Goal: Information Seeking & Learning: Find specific fact

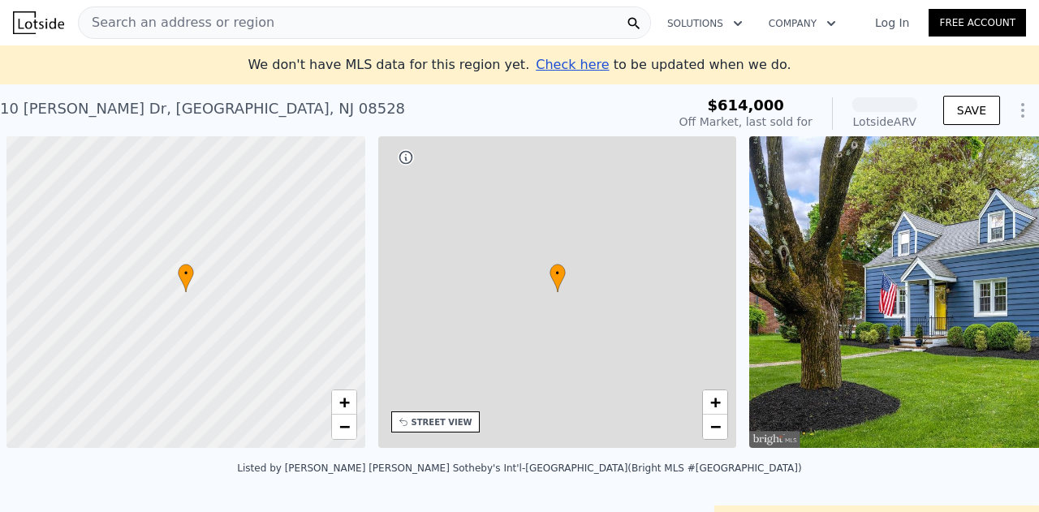
scroll to position [0, 6]
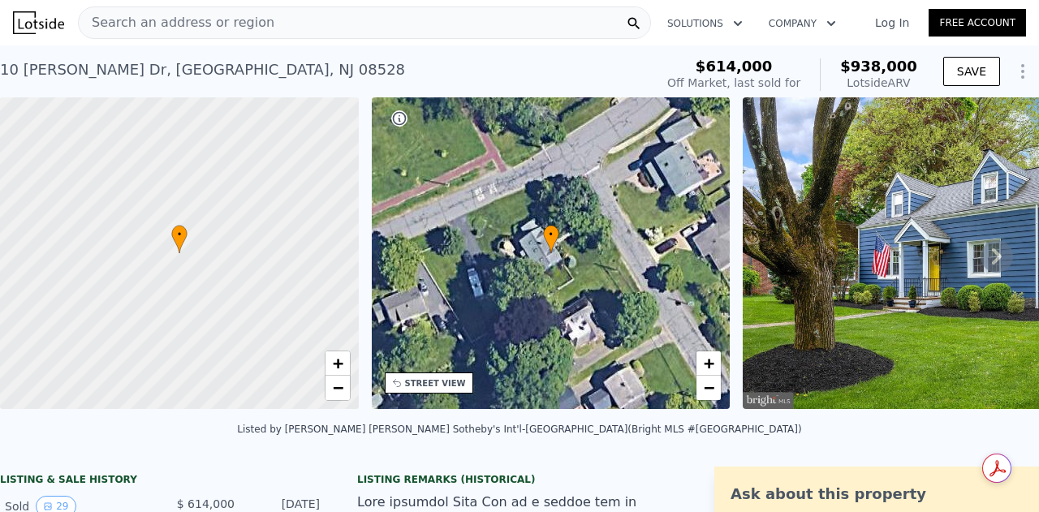
click at [239, 25] on span "Search an address or region" at bounding box center [177, 22] width 196 height 19
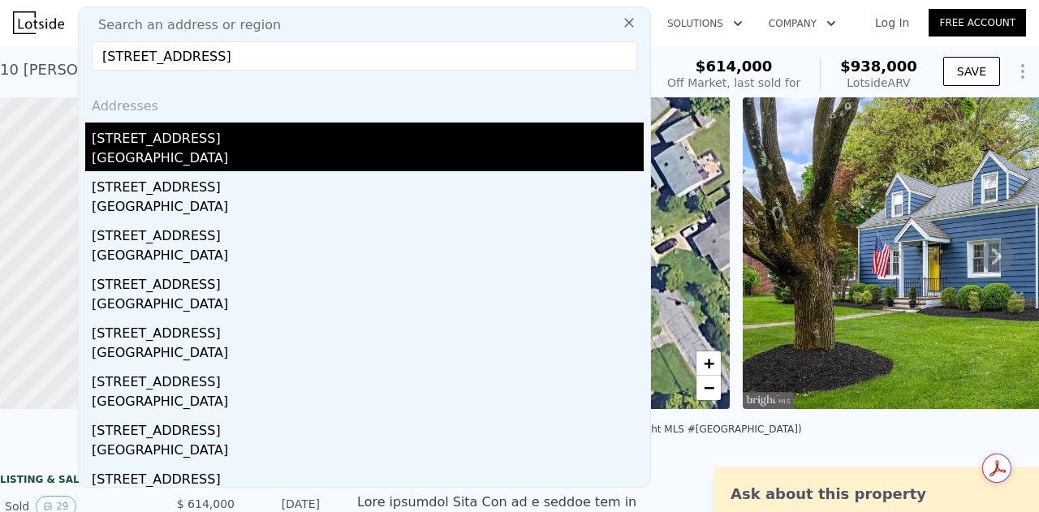
type input "[STREET_ADDRESS]"
click at [165, 165] on div "[GEOGRAPHIC_DATA]" at bounding box center [368, 160] width 552 height 23
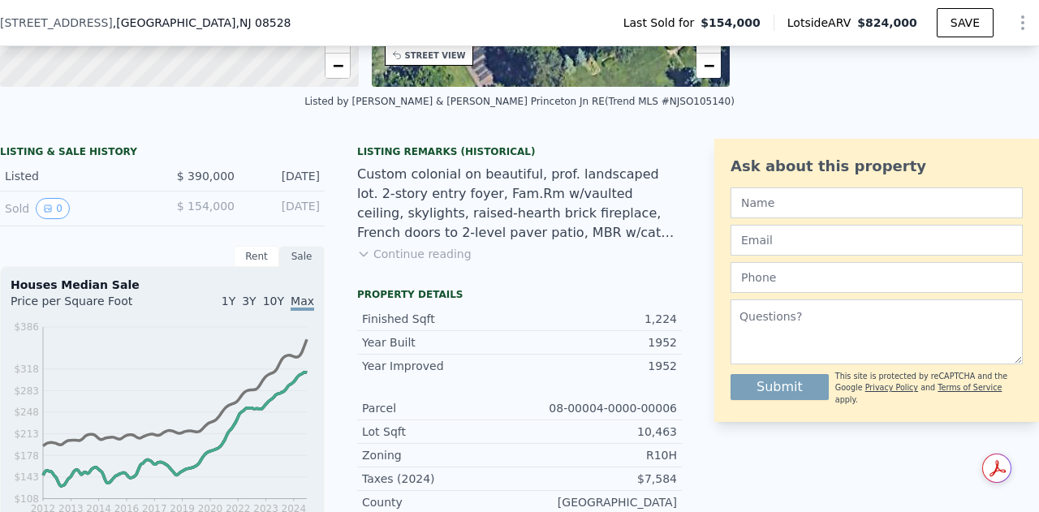
scroll to position [318, 0]
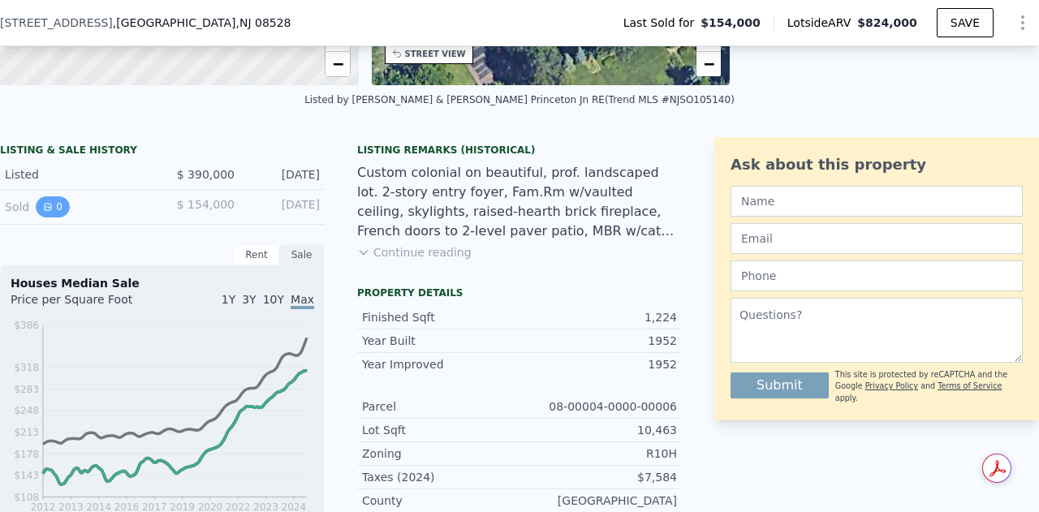
click at [57, 218] on button "0" at bounding box center [53, 207] width 34 height 21
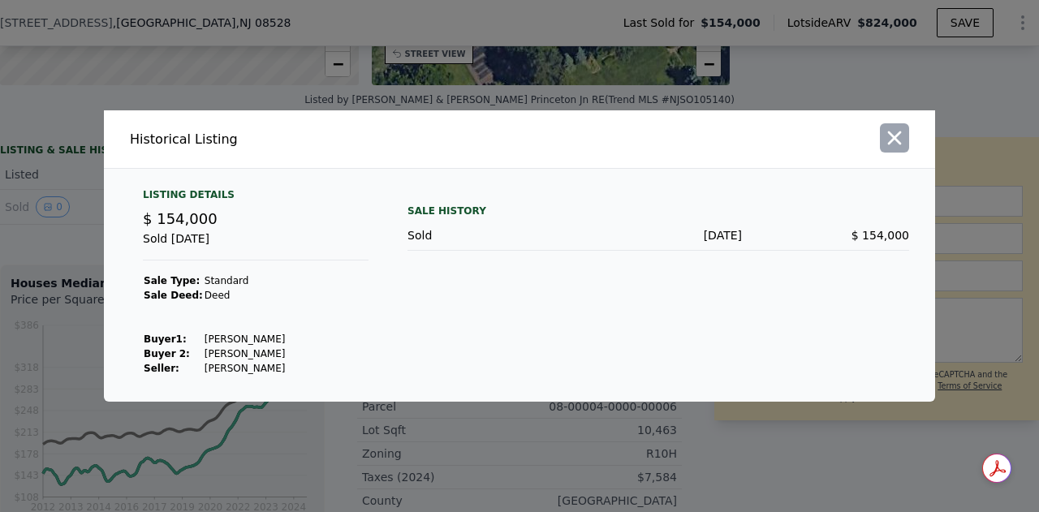
click at [890, 145] on icon "button" at bounding box center [894, 138] width 23 height 23
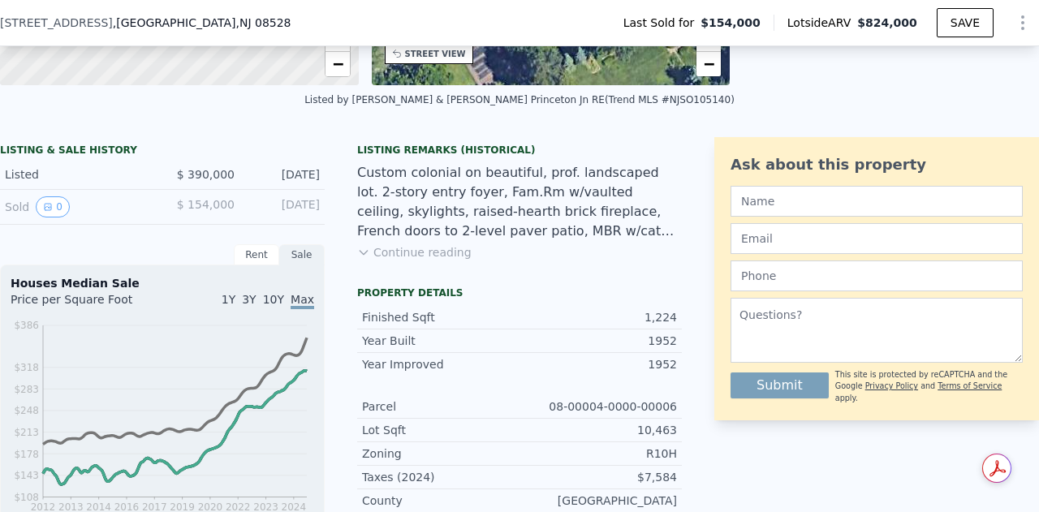
click at [218, 181] on span "$ 390,000" at bounding box center [206, 174] width 58 height 13
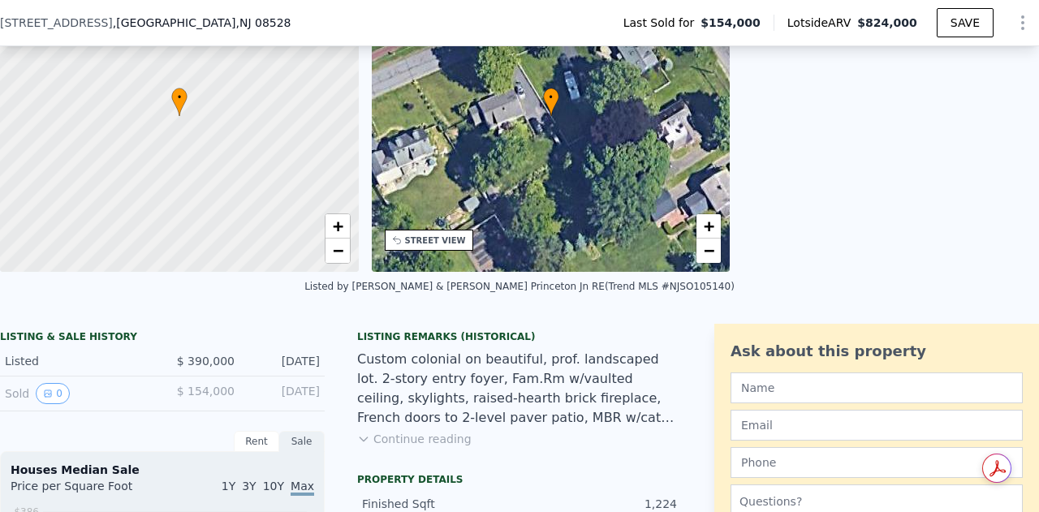
scroll to position [84, 0]
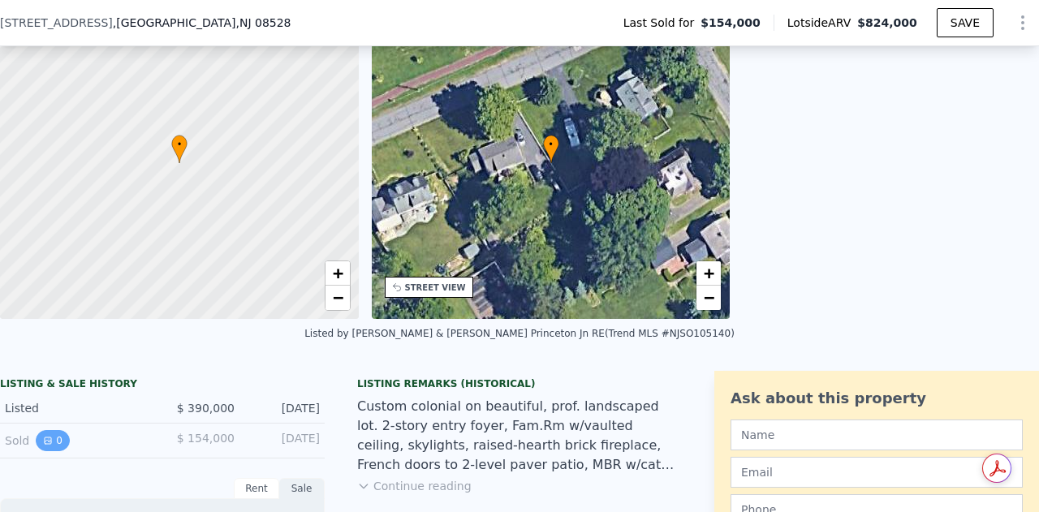
click at [54, 451] on button "0" at bounding box center [53, 440] width 34 height 21
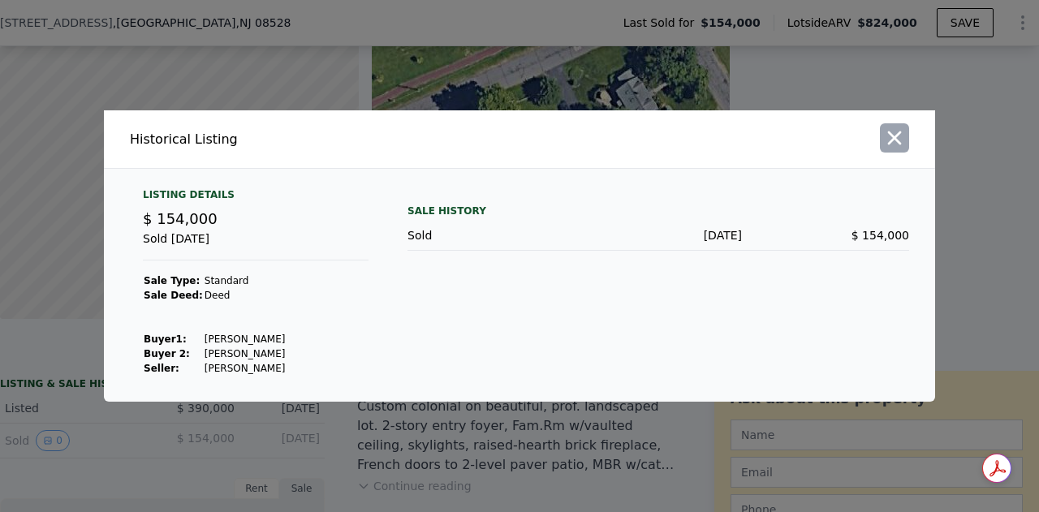
click at [903, 139] on icon "button" at bounding box center [894, 138] width 23 height 23
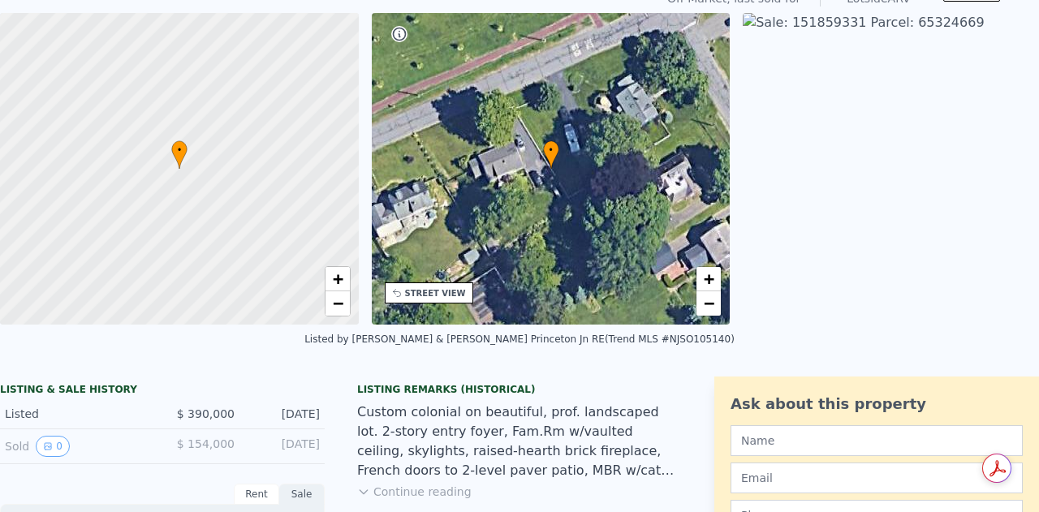
scroll to position [0, 0]
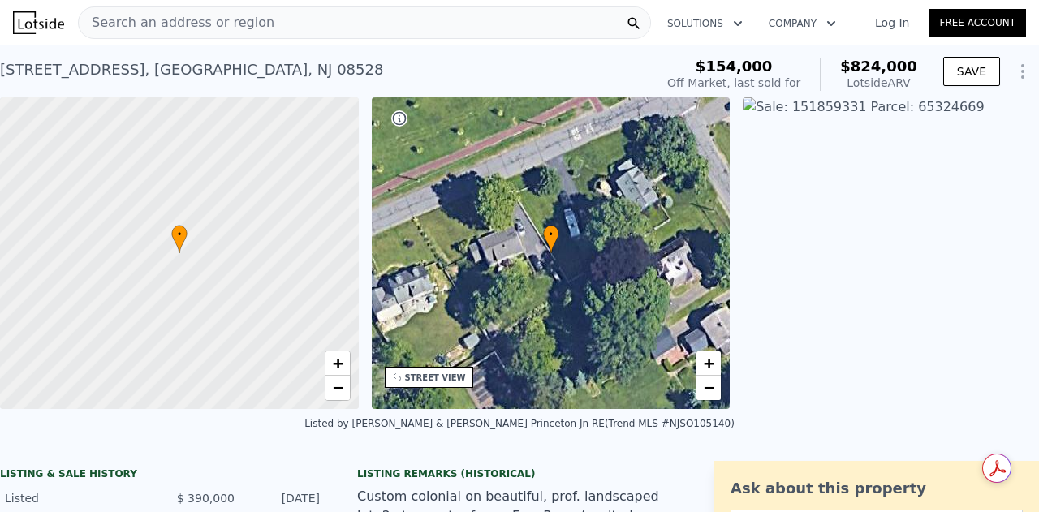
click at [283, 19] on div "Search an address or region" at bounding box center [364, 22] width 573 height 32
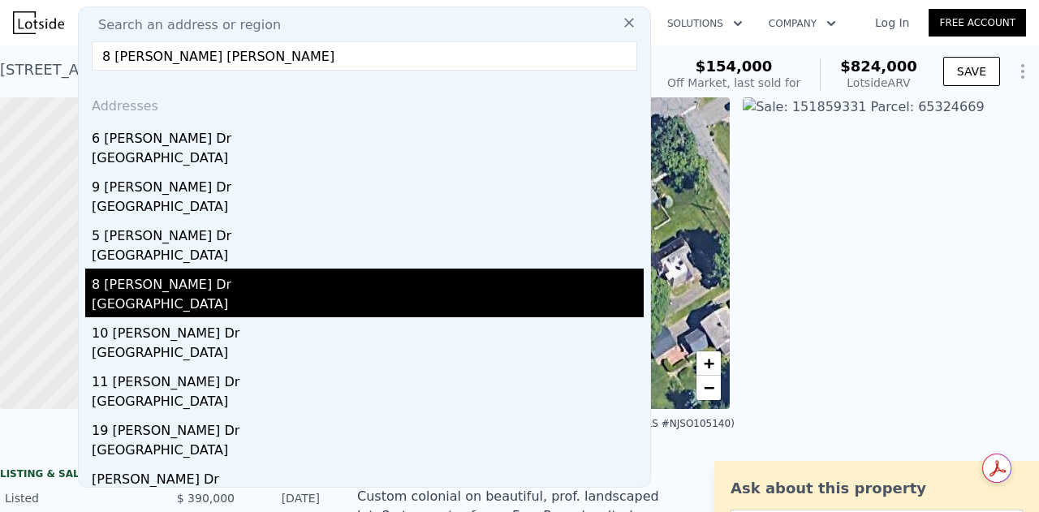
type input "8 [PERSON_NAME] [PERSON_NAME]"
click at [210, 293] on div "8 [PERSON_NAME] Dr" at bounding box center [368, 282] width 552 height 26
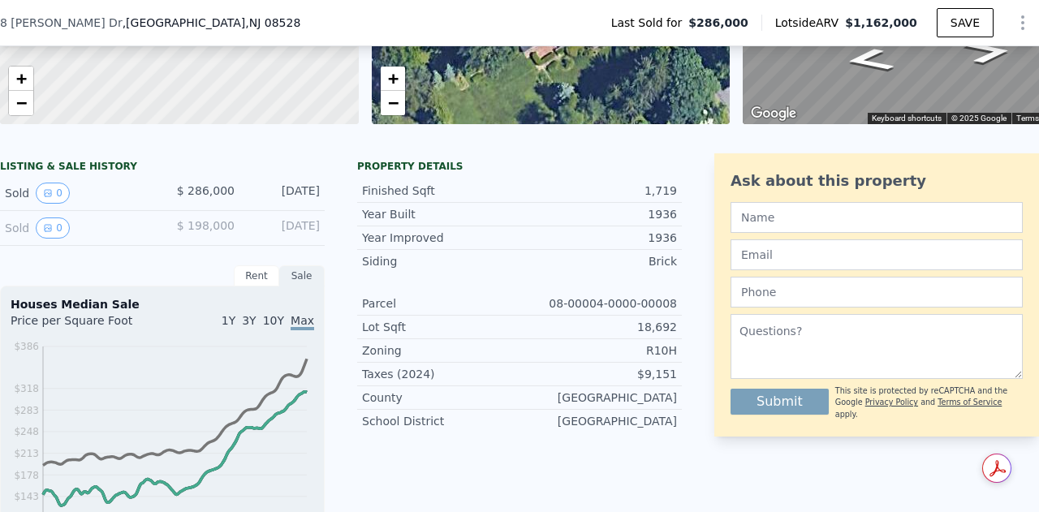
scroll to position [281, 0]
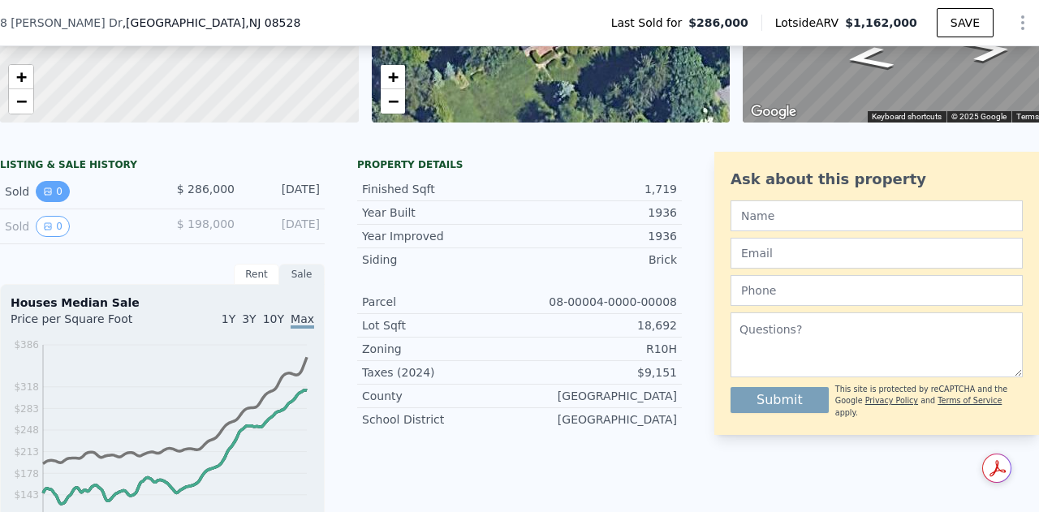
click at [50, 194] on button "0" at bounding box center [53, 191] width 34 height 21
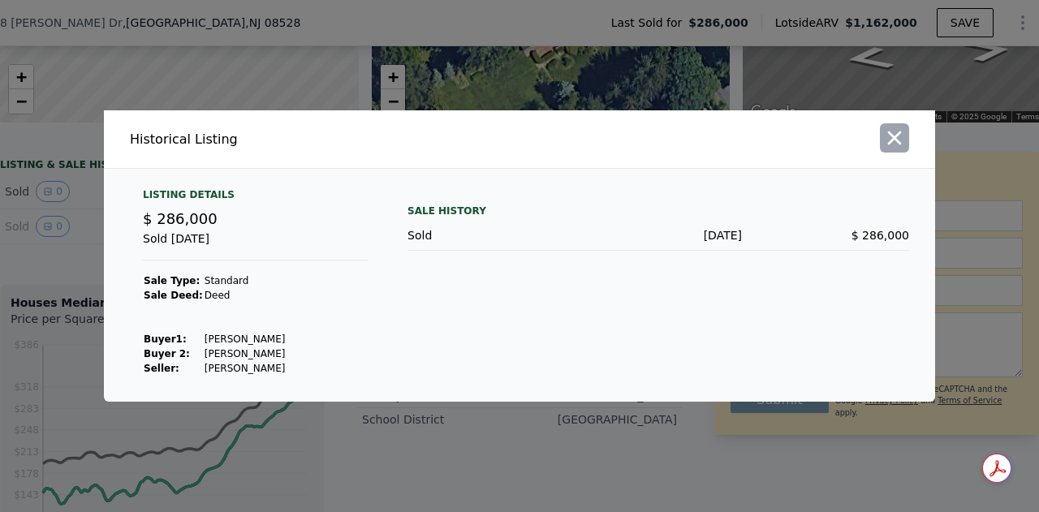
click at [892, 145] on icon "button" at bounding box center [894, 138] width 23 height 23
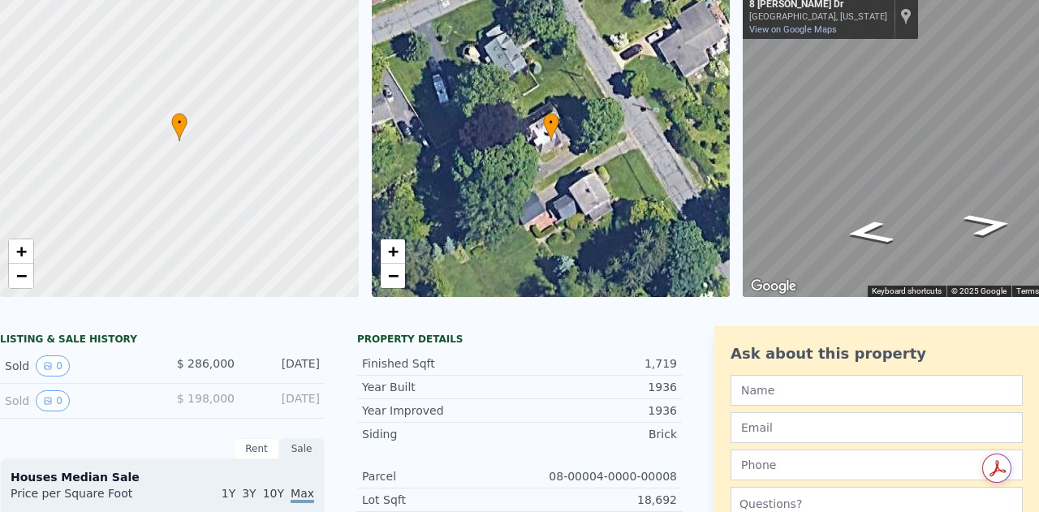
scroll to position [0, 0]
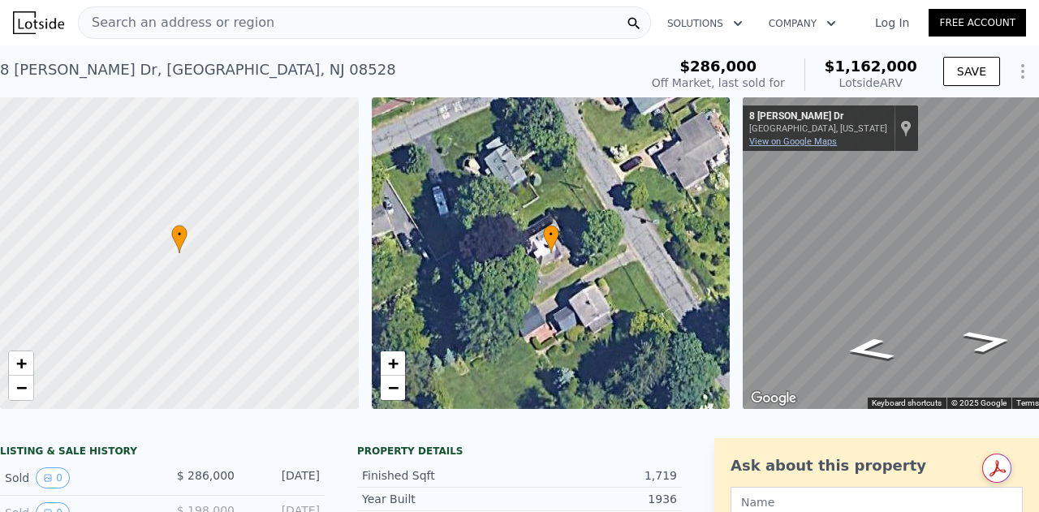
click at [798, 137] on link "View on Google Maps" at bounding box center [793, 141] width 88 height 11
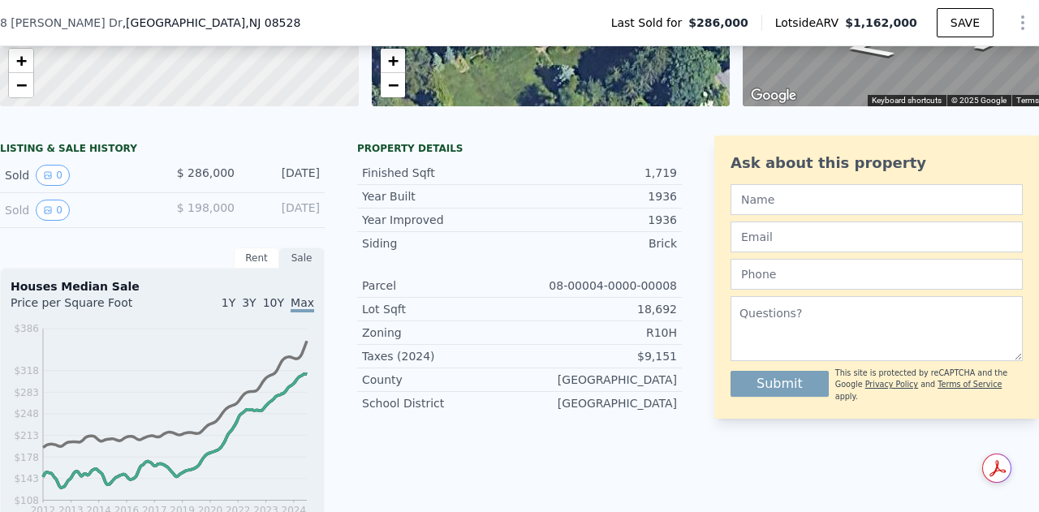
scroll to position [302, 0]
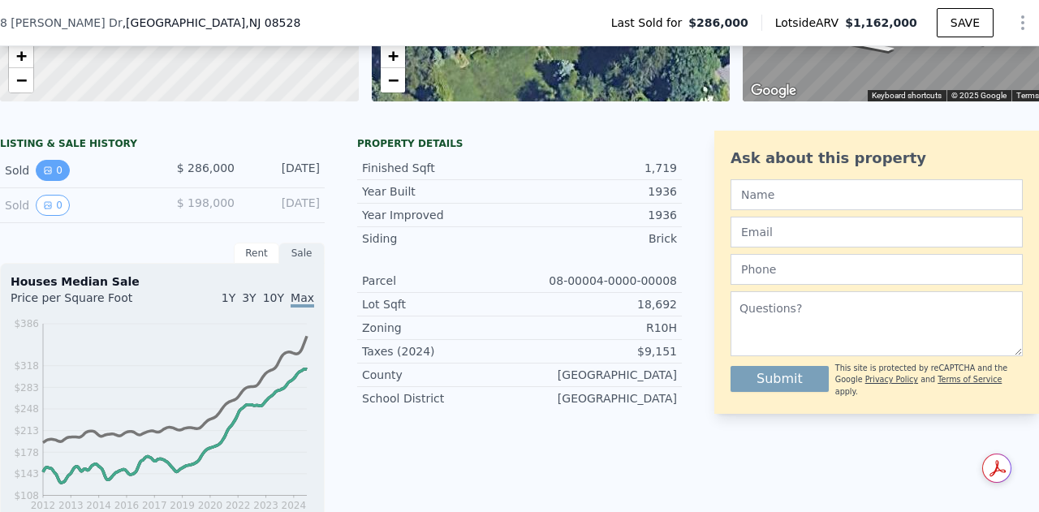
click at [48, 175] on icon "View historical data" at bounding box center [48, 171] width 10 height 10
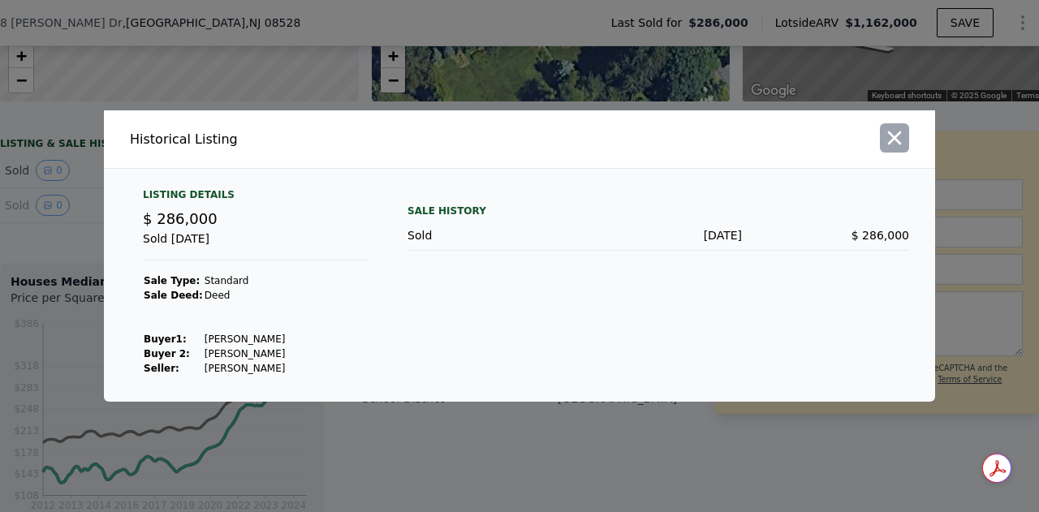
click at [886, 136] on icon "button" at bounding box center [894, 138] width 23 height 23
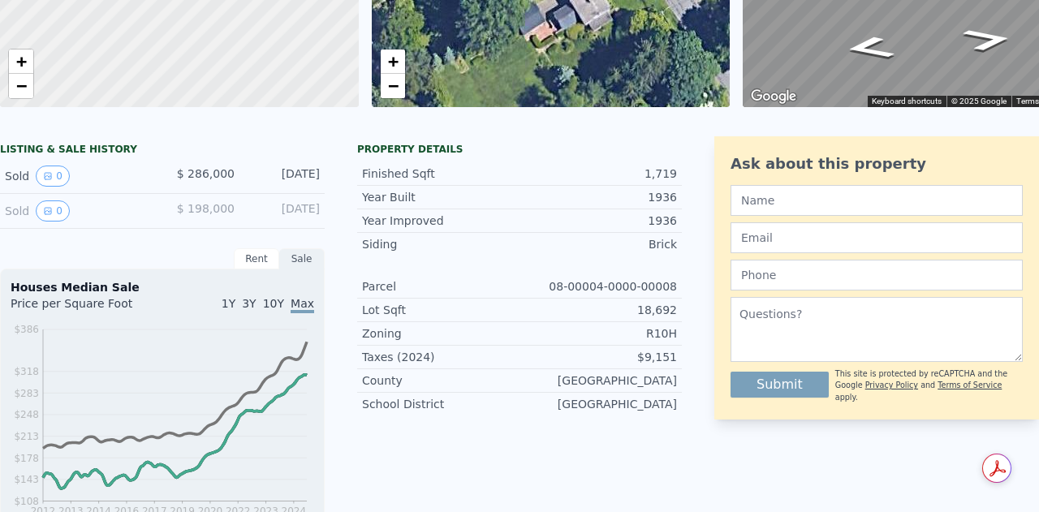
scroll to position [0, 0]
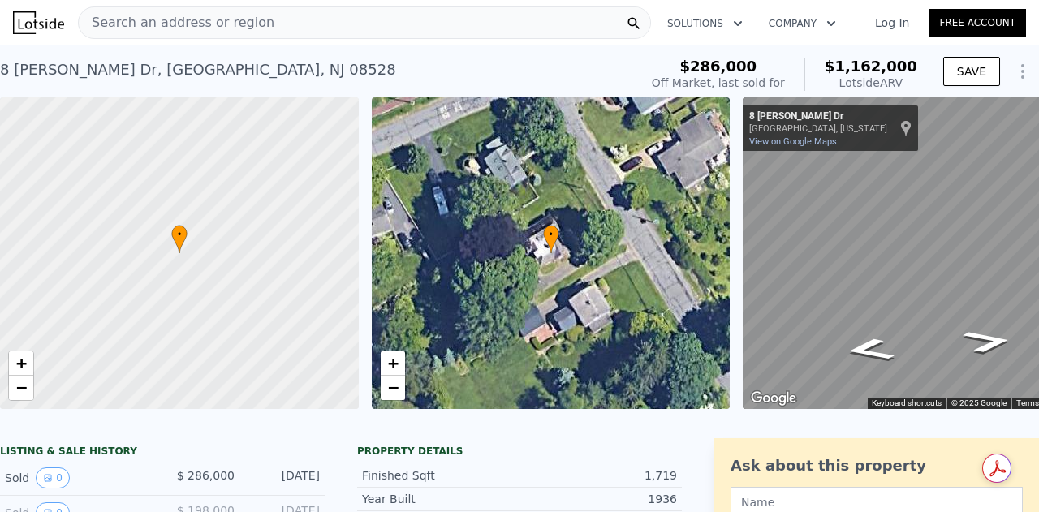
click at [143, 20] on span "Search an address or region" at bounding box center [177, 22] width 196 height 19
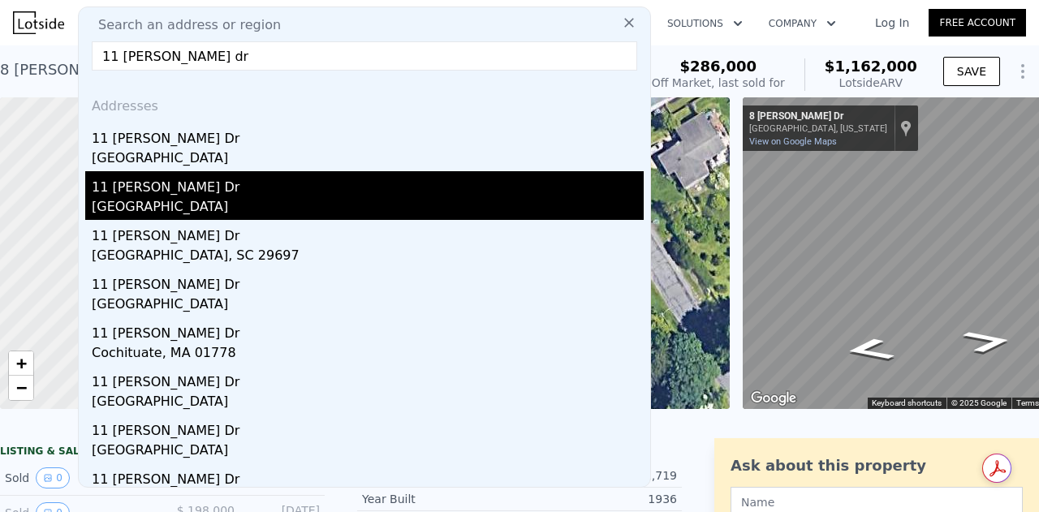
type input "11 [PERSON_NAME] dr"
click at [161, 199] on div "[GEOGRAPHIC_DATA]" at bounding box center [368, 208] width 552 height 23
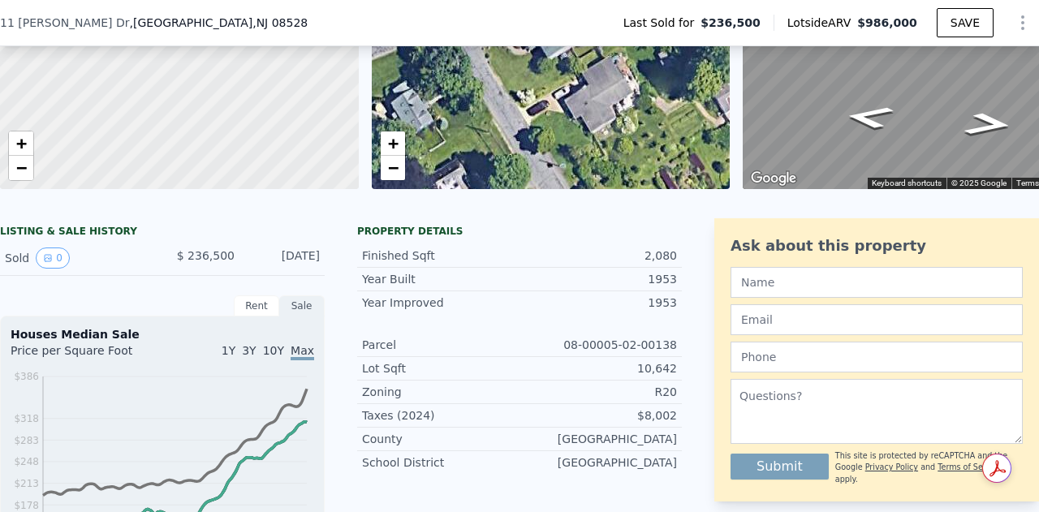
scroll to position [209, 0]
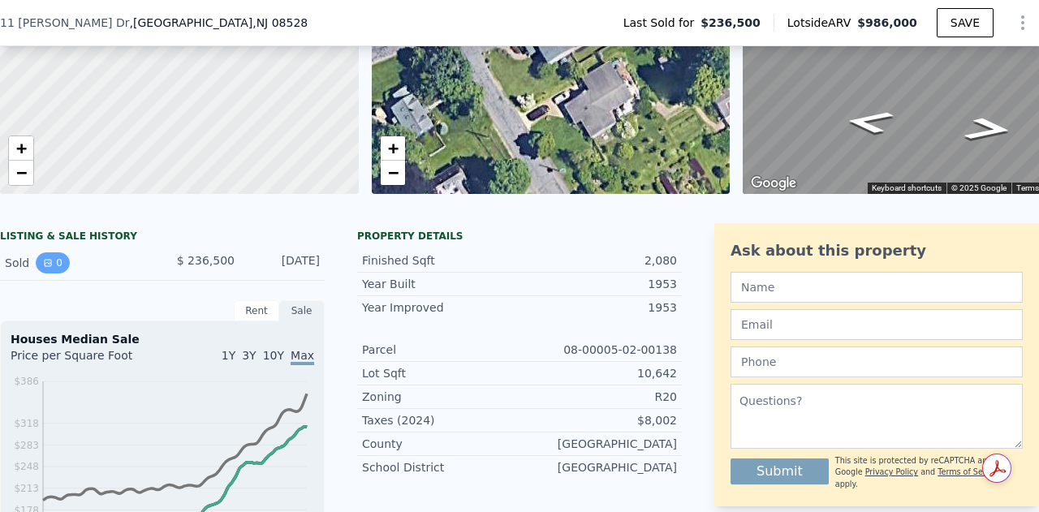
click at [62, 273] on button "0" at bounding box center [53, 263] width 34 height 21
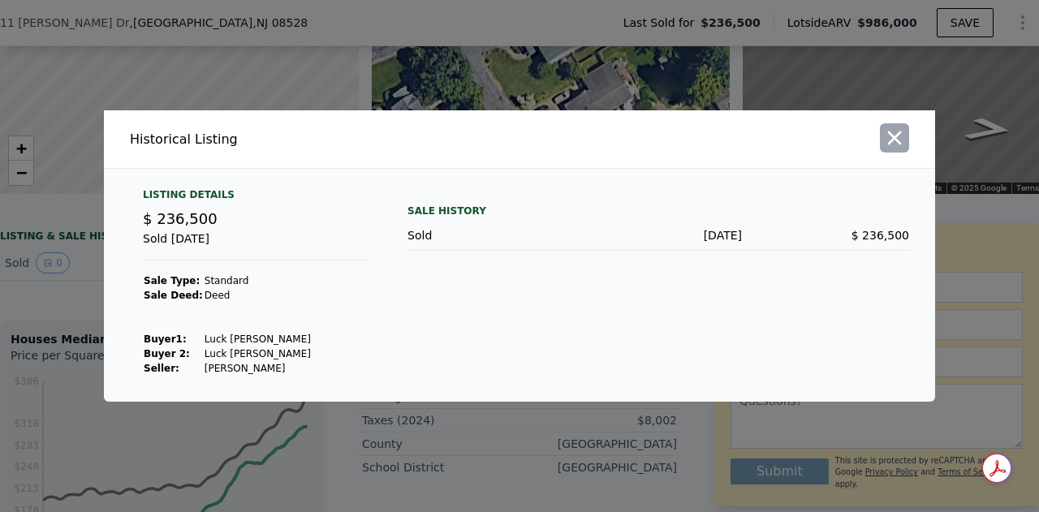
click at [906, 146] on button "button" at bounding box center [894, 137] width 29 height 29
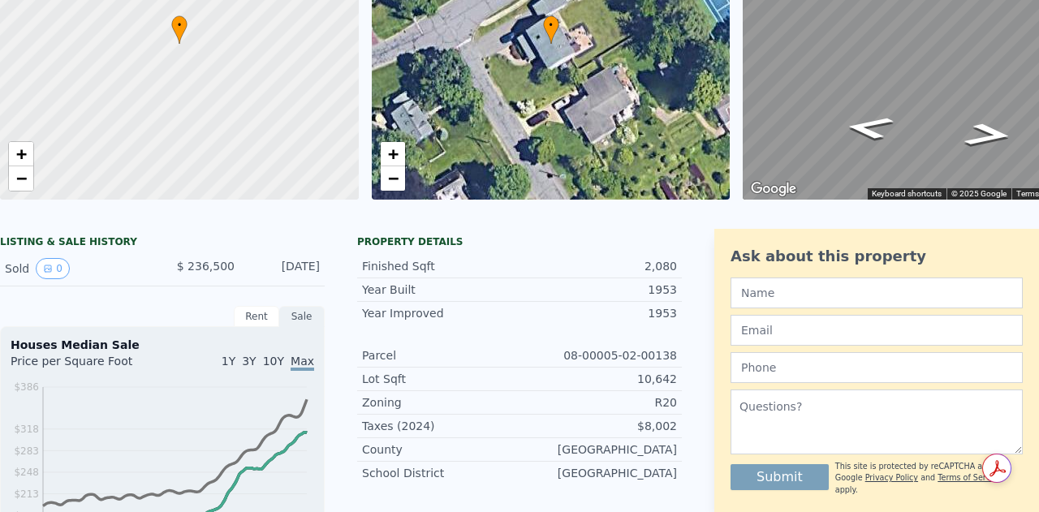
scroll to position [0, 0]
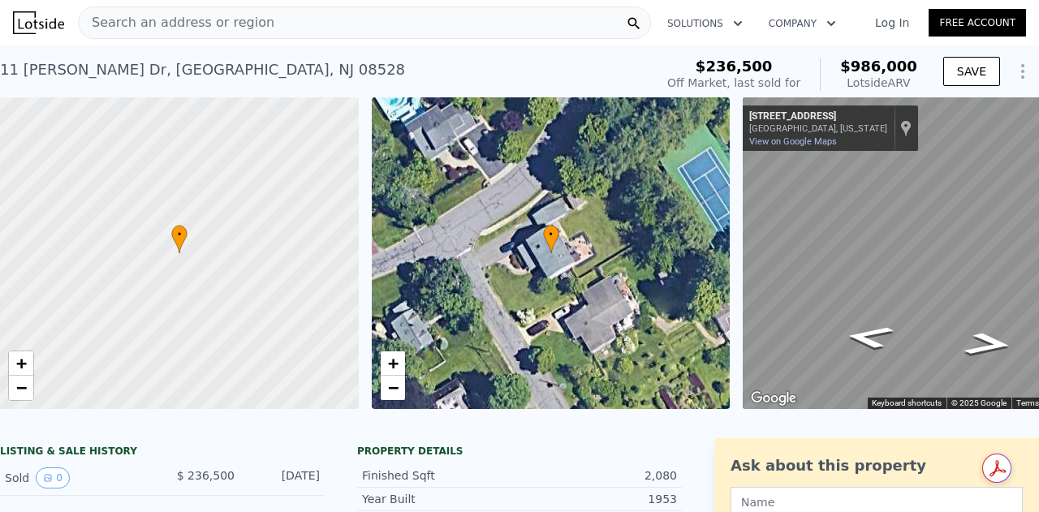
click at [163, 24] on span "Search an address or region" at bounding box center [177, 22] width 196 height 19
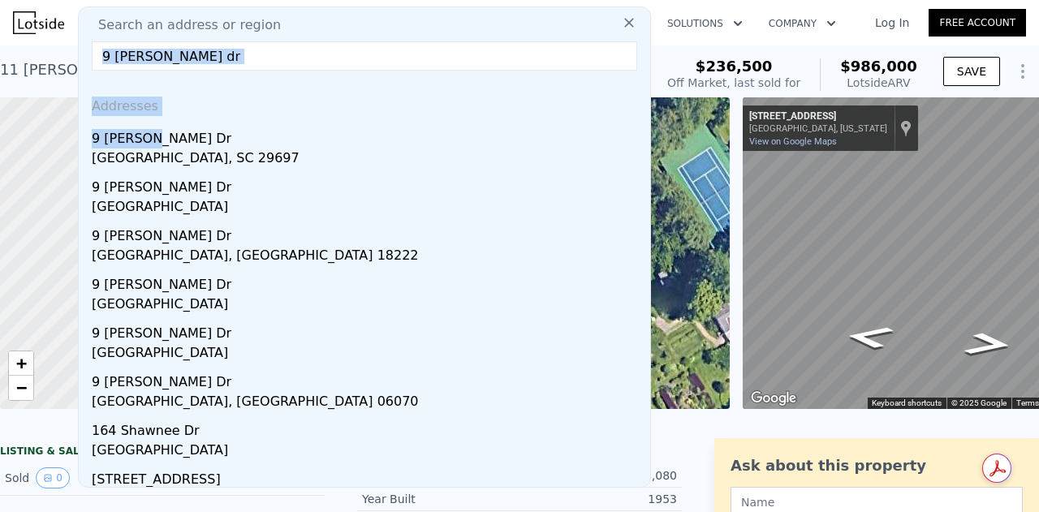
drag, startPoint x: 163, startPoint y: 145, endPoint x: 235, endPoint y: 64, distance: 108.7
click at [235, 64] on div "Search an address or region 9 [PERSON_NAME] dr Addresses [STREET_ADDRESS][PERSO…" at bounding box center [364, 247] width 573 height 482
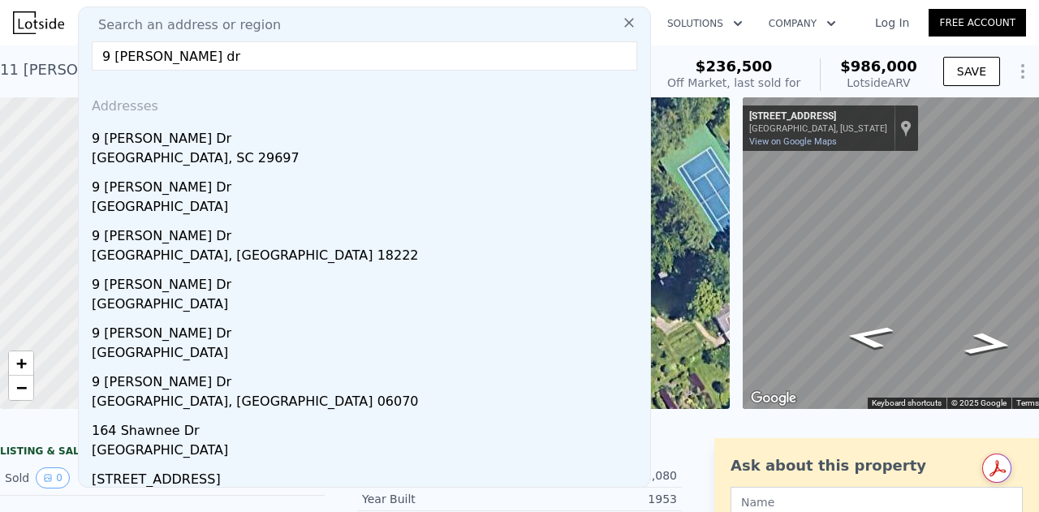
click at [233, 62] on input "9 [PERSON_NAME] dr" at bounding box center [365, 55] width 546 height 29
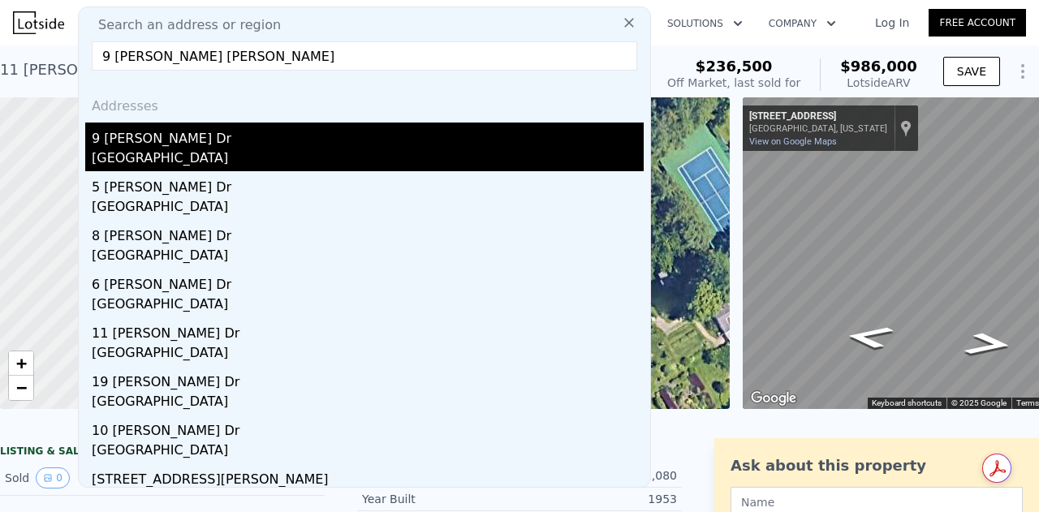
type input "9 [PERSON_NAME] [PERSON_NAME]"
click at [179, 165] on div "[GEOGRAPHIC_DATA]" at bounding box center [368, 160] width 552 height 23
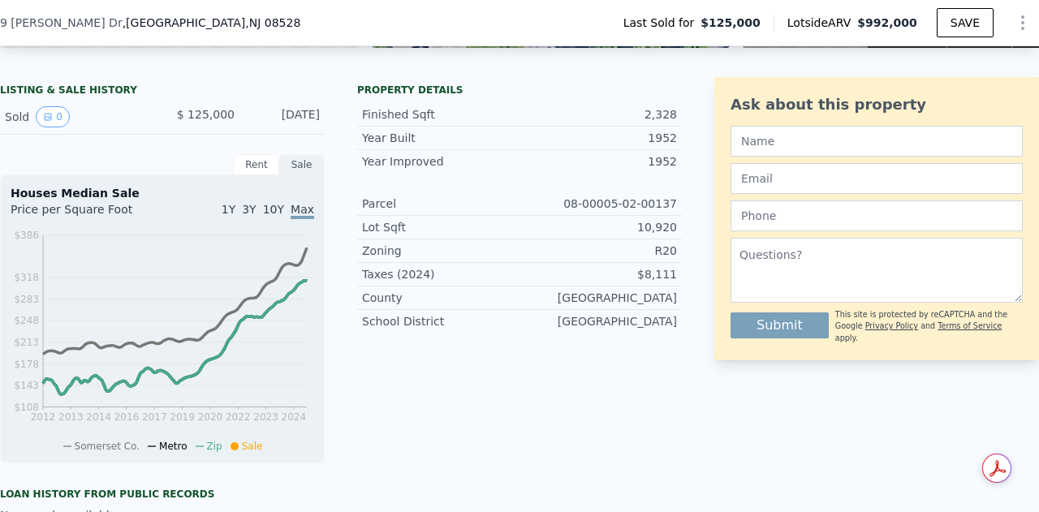
scroll to position [343, 0]
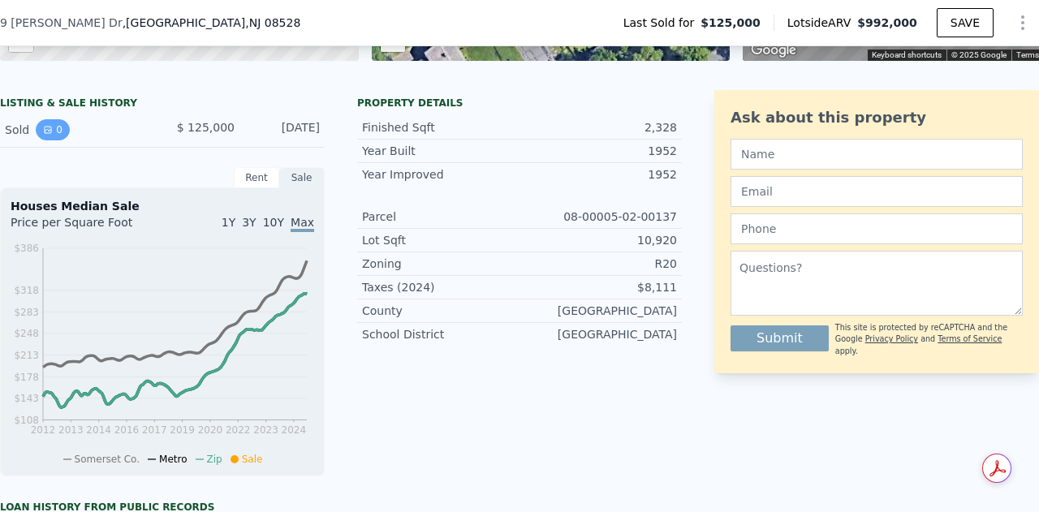
click at [58, 140] on button "0" at bounding box center [53, 129] width 34 height 21
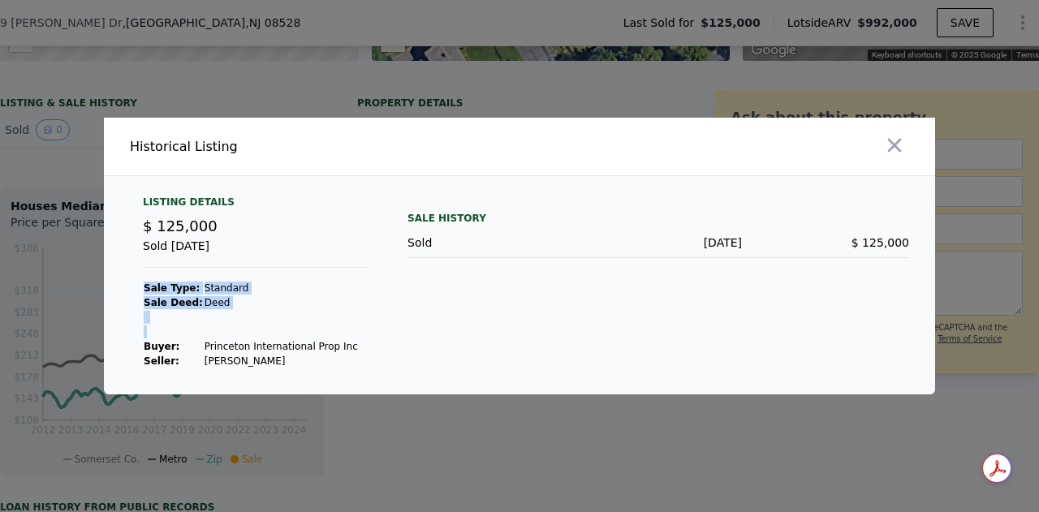
drag, startPoint x: 331, startPoint y: 347, endPoint x: 206, endPoint y: 337, distance: 125.4
click at [206, 337] on div "Listing Details $ 125,000 Sold [DATE] Sale Type: Standard Sale Deed: Deed Buyer…" at bounding box center [256, 282] width 252 height 173
click at [215, 352] on td "Princeton International Prop Inc" at bounding box center [281, 346] width 155 height 15
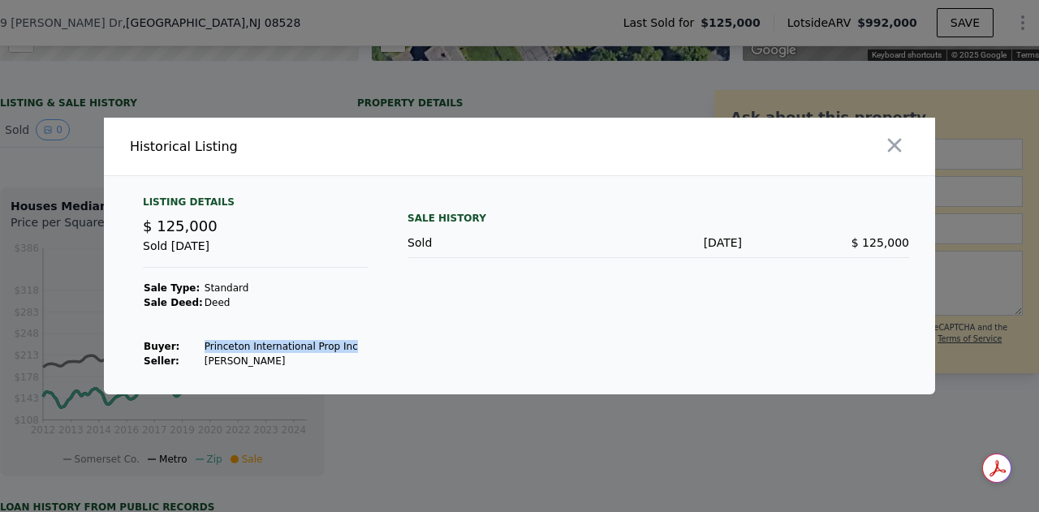
click at [215, 352] on td "Princeton International Prop Inc" at bounding box center [281, 346] width 155 height 15
click at [904, 145] on icon "button" at bounding box center [894, 145] width 23 height 23
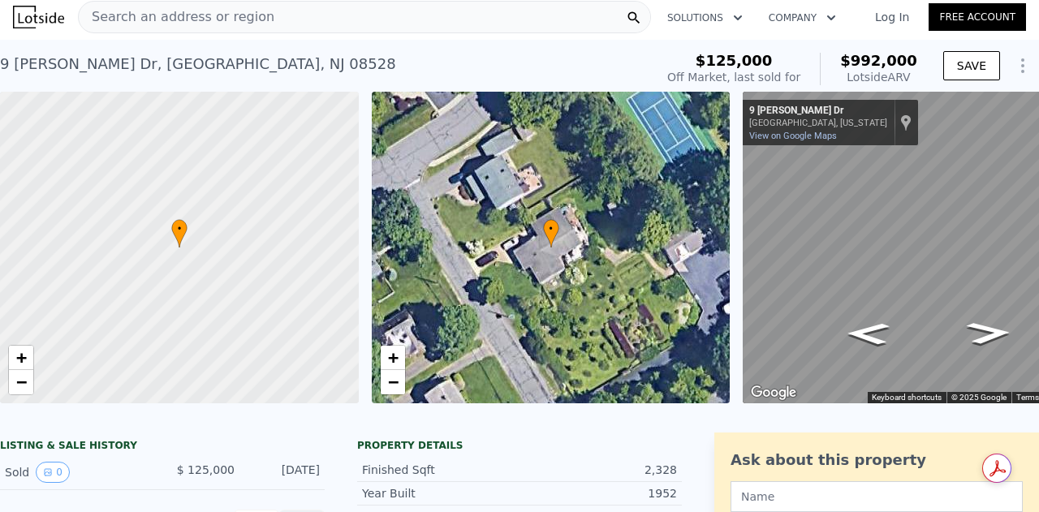
scroll to position [0, 0]
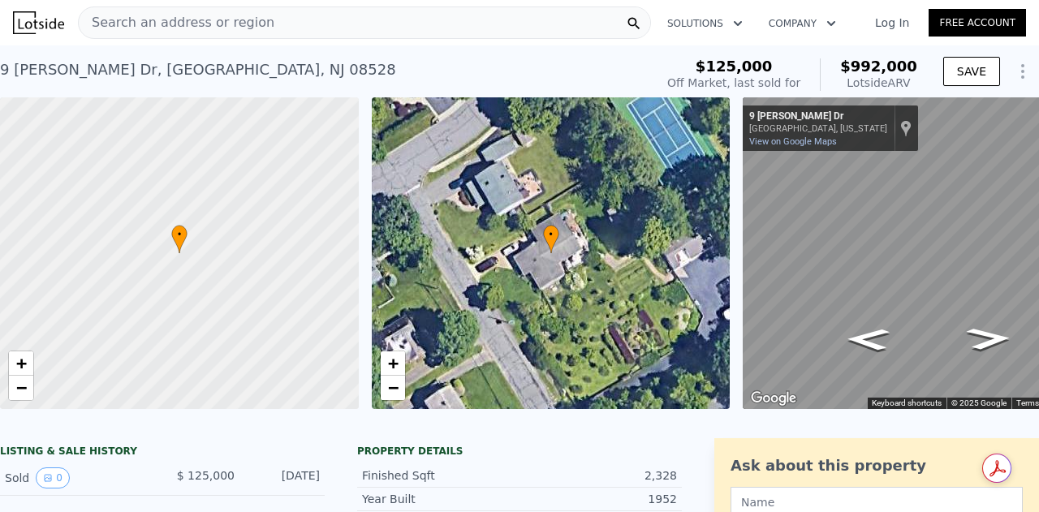
click at [268, 24] on div "Search an address or region" at bounding box center [364, 22] width 573 height 32
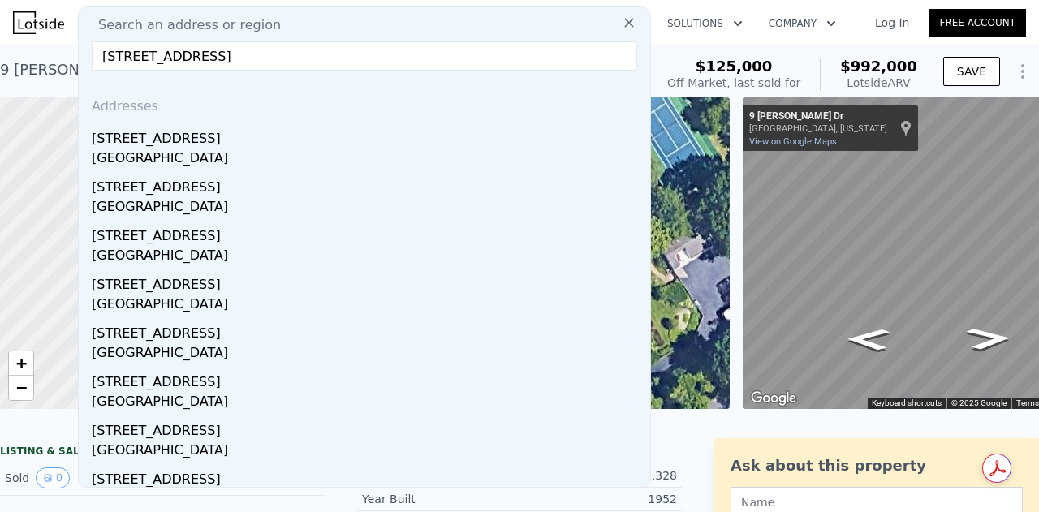
type input "[STREET_ADDRESS]"
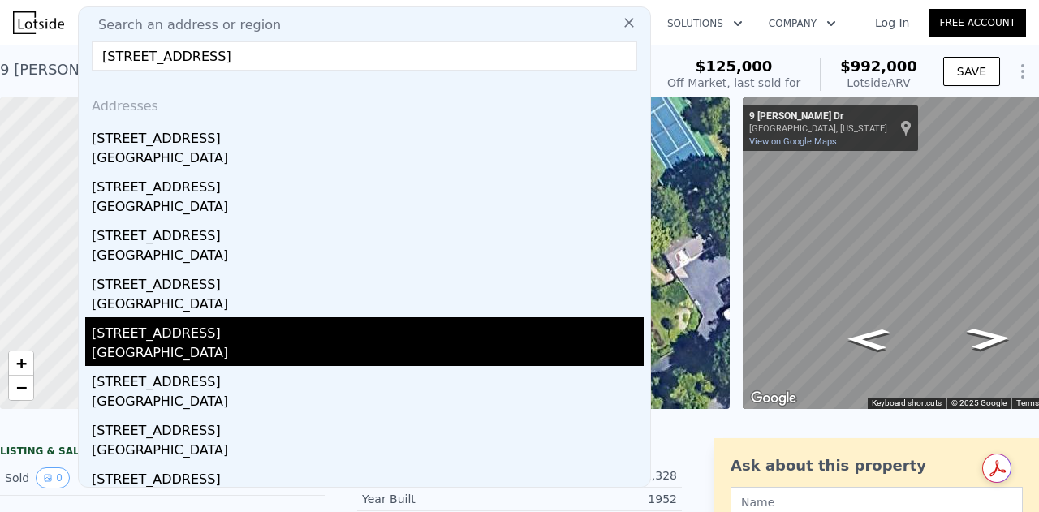
scroll to position [122, 0]
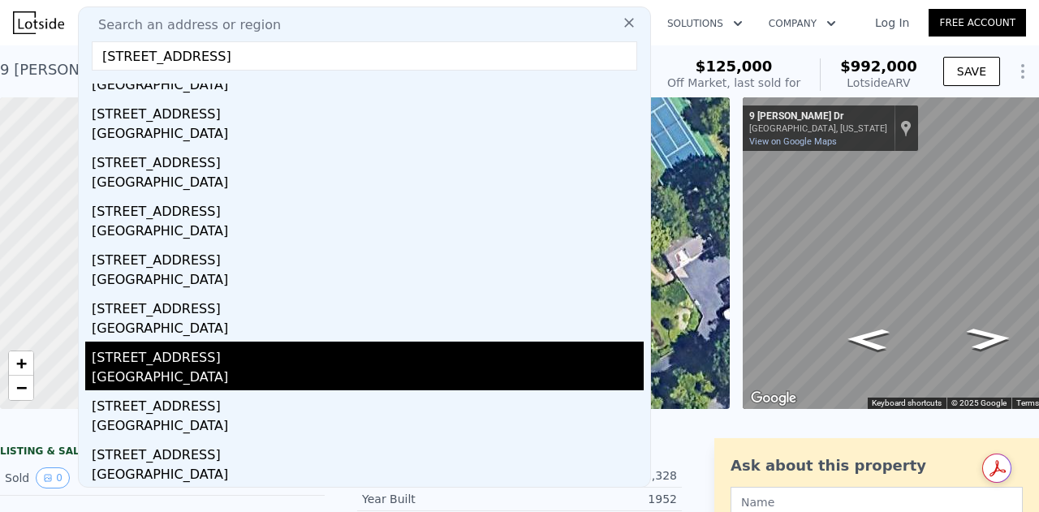
click at [193, 364] on div "[STREET_ADDRESS]" at bounding box center [368, 355] width 552 height 26
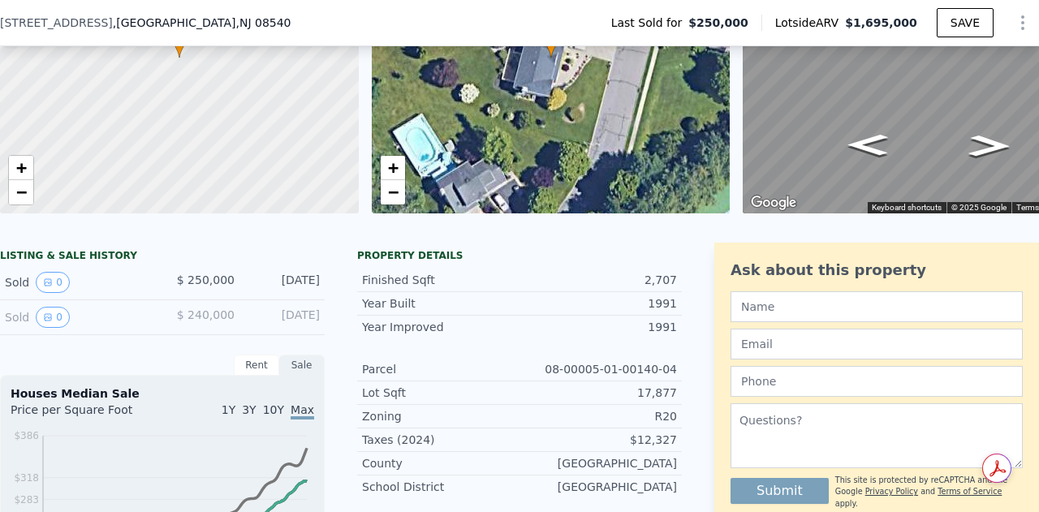
scroll to position [190, 0]
click at [59, 291] on button "0" at bounding box center [53, 282] width 34 height 21
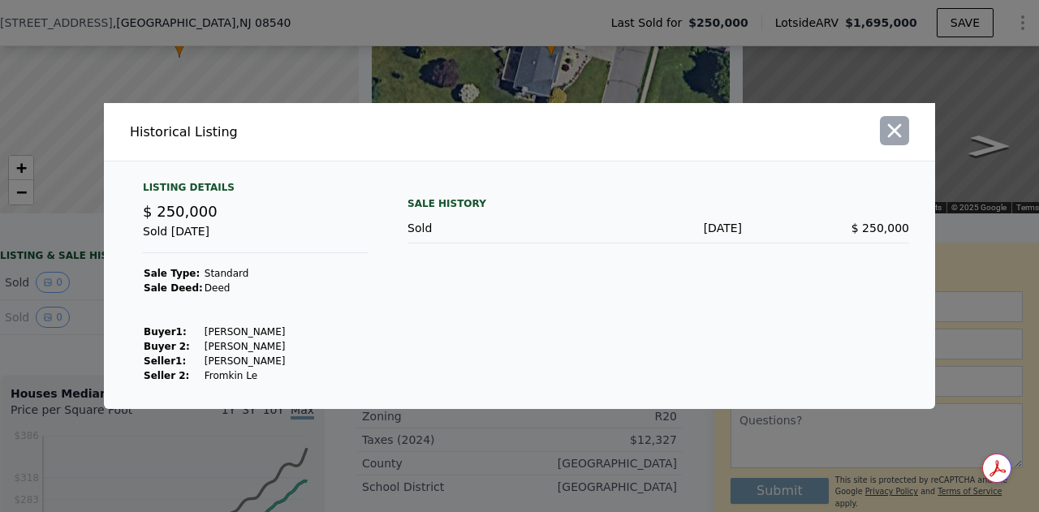
click at [901, 136] on icon "button" at bounding box center [894, 130] width 23 height 23
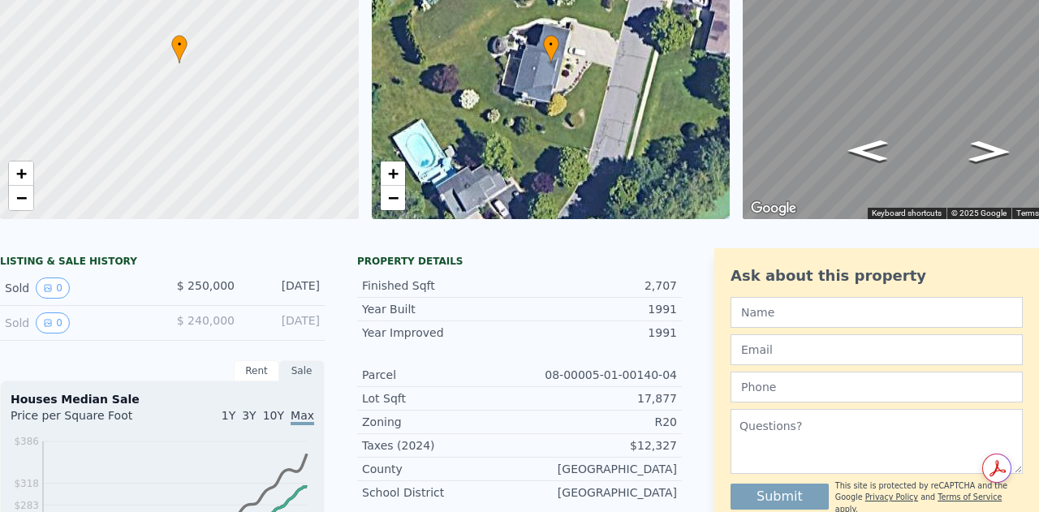
scroll to position [0, 0]
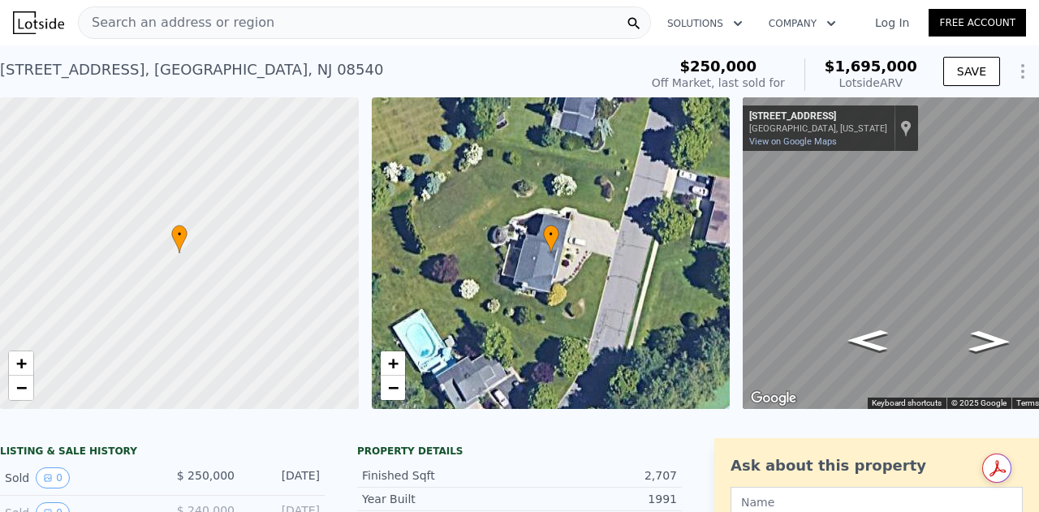
click at [198, 19] on span "Search an address or region" at bounding box center [177, 22] width 196 height 19
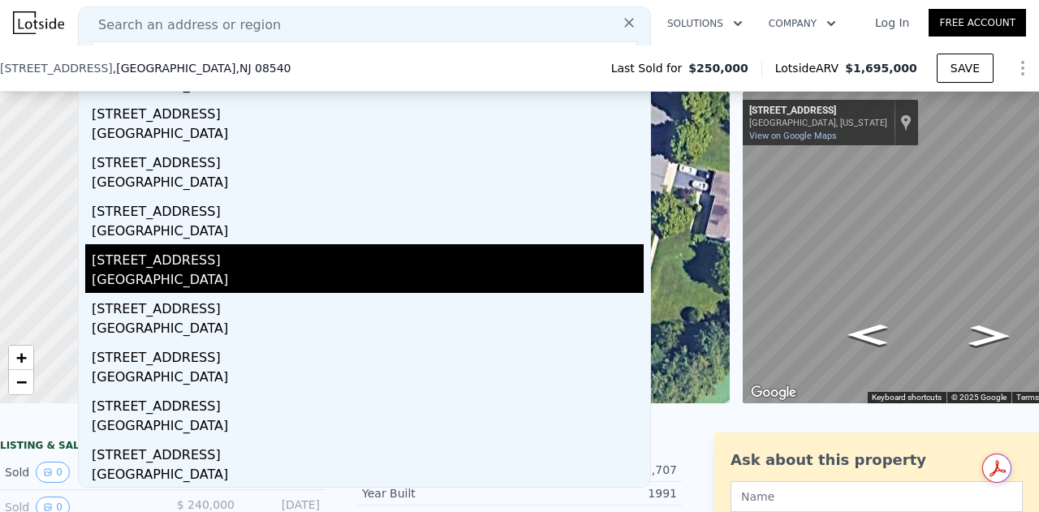
scroll to position [130, 0]
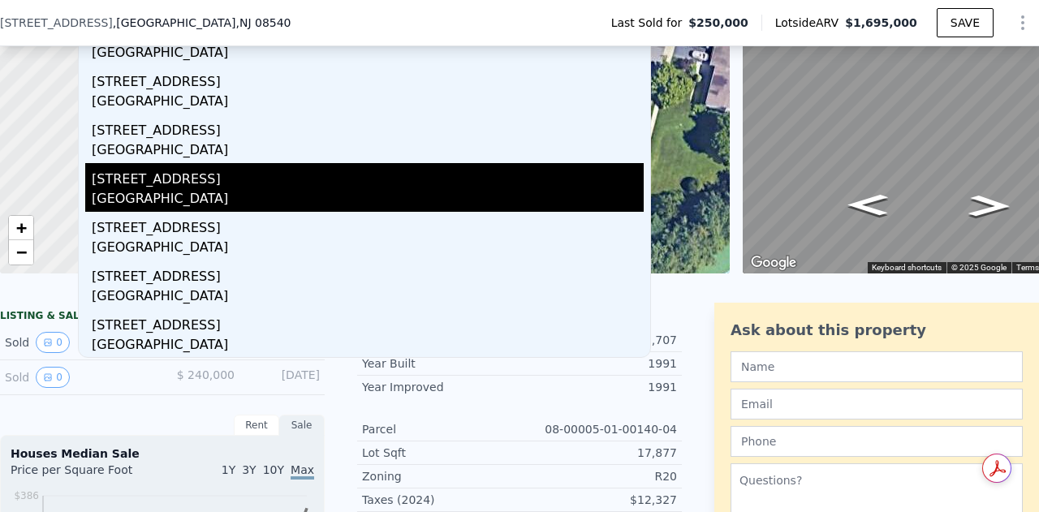
type input "[STREET_ADDRESS]"
click at [179, 189] on div "[GEOGRAPHIC_DATA]" at bounding box center [368, 200] width 552 height 23
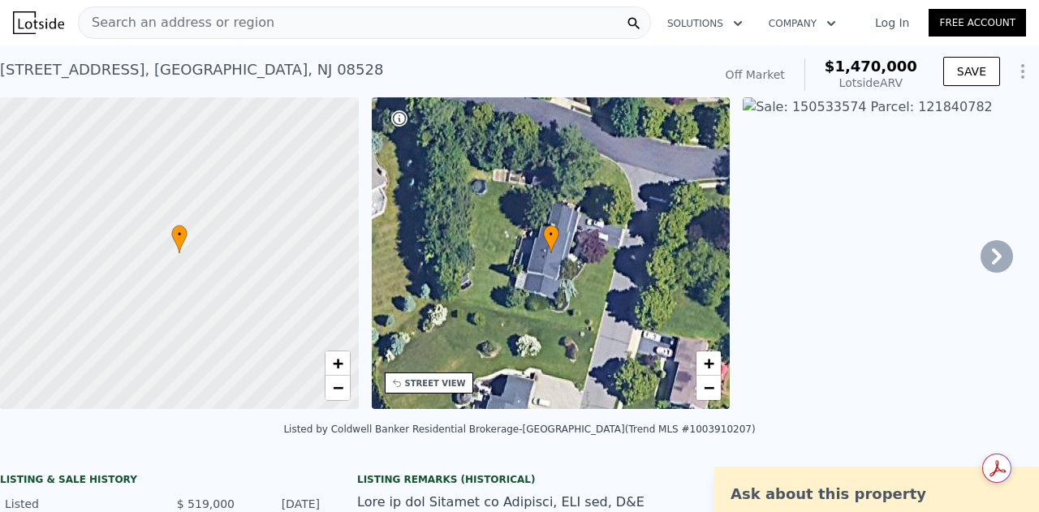
click at [324, 21] on div "Search an address or region" at bounding box center [364, 22] width 573 height 32
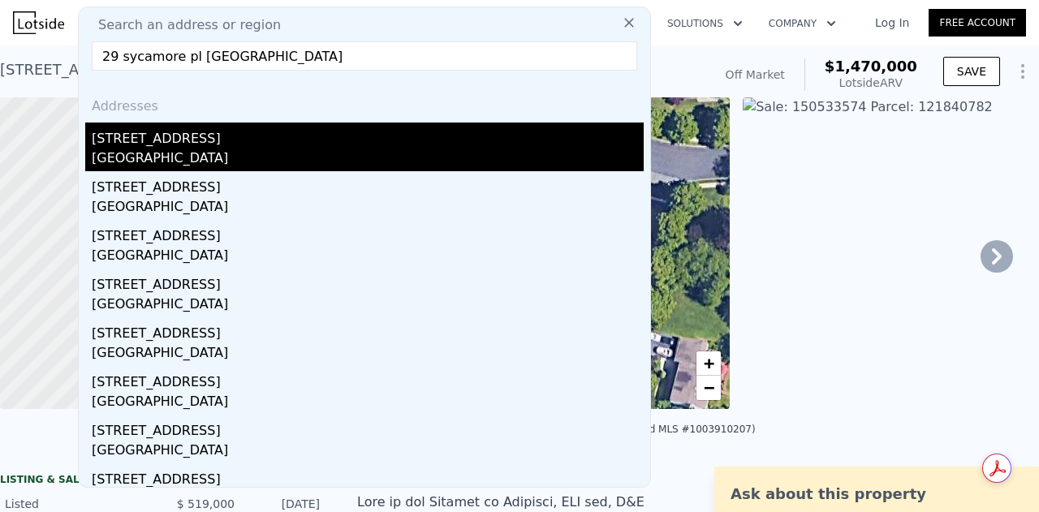
type input "29 sycamore pl [GEOGRAPHIC_DATA]"
click at [202, 140] on div "[STREET_ADDRESS]" at bounding box center [368, 136] width 552 height 26
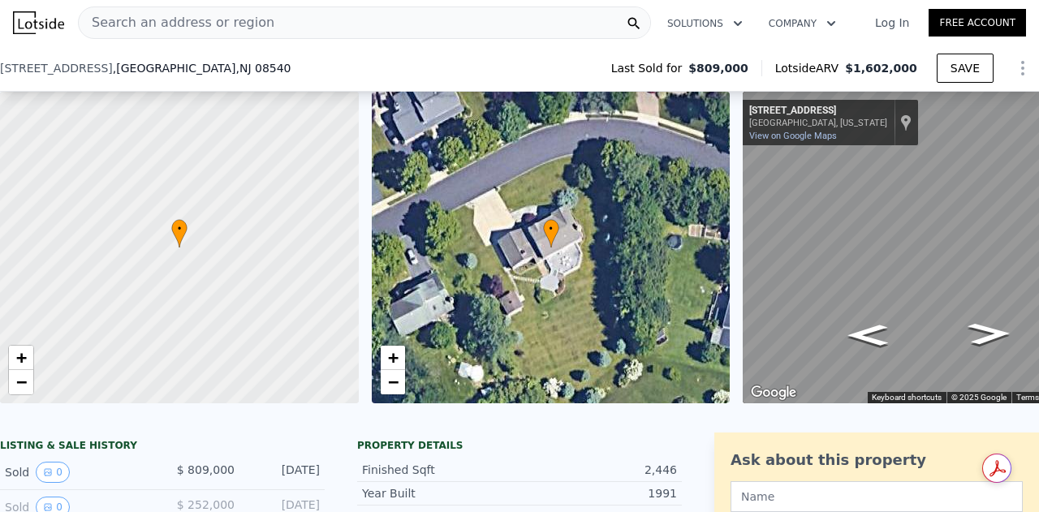
scroll to position [133, 0]
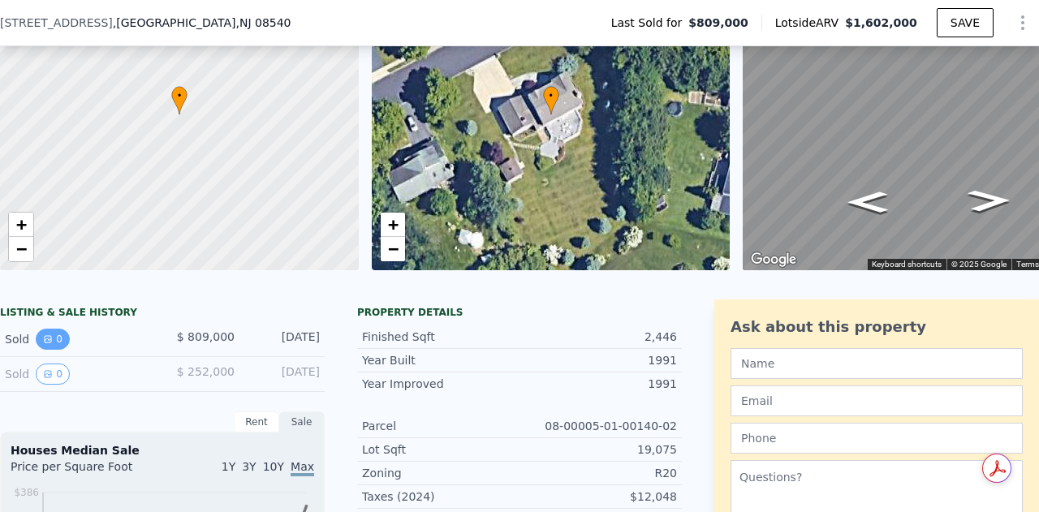
click at [50, 344] on icon "View historical data" at bounding box center [48, 340] width 10 height 10
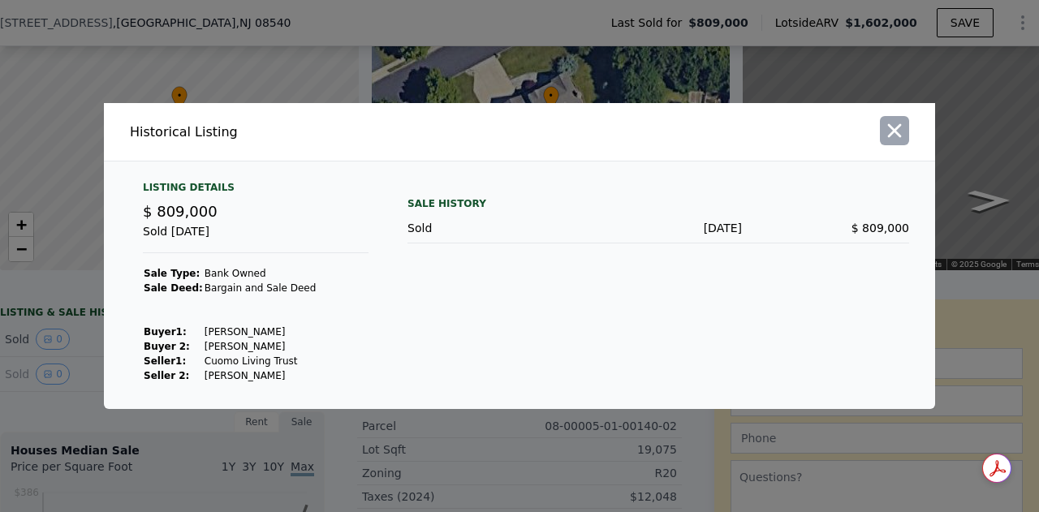
click at [890, 129] on icon "button" at bounding box center [894, 130] width 23 height 23
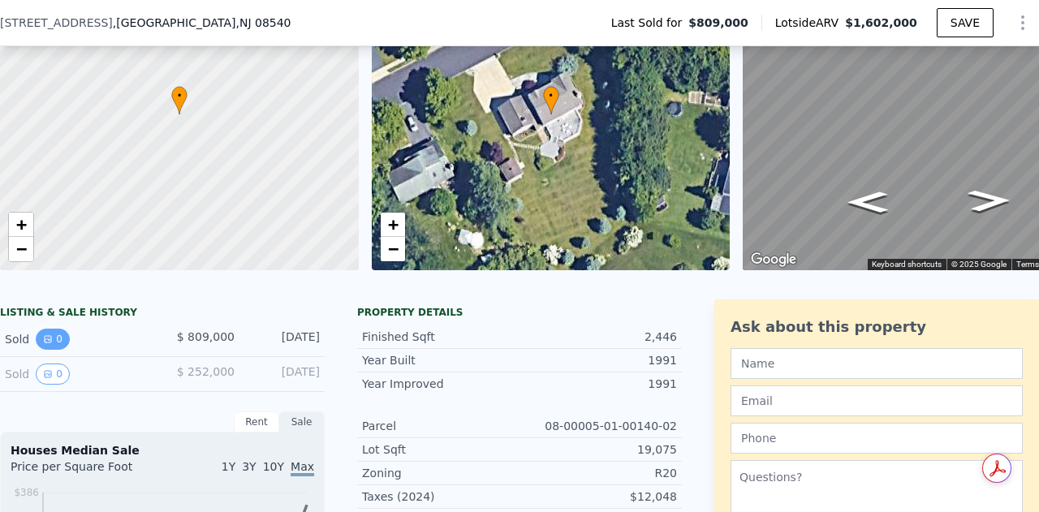
click at [58, 350] on button "0" at bounding box center [53, 339] width 34 height 21
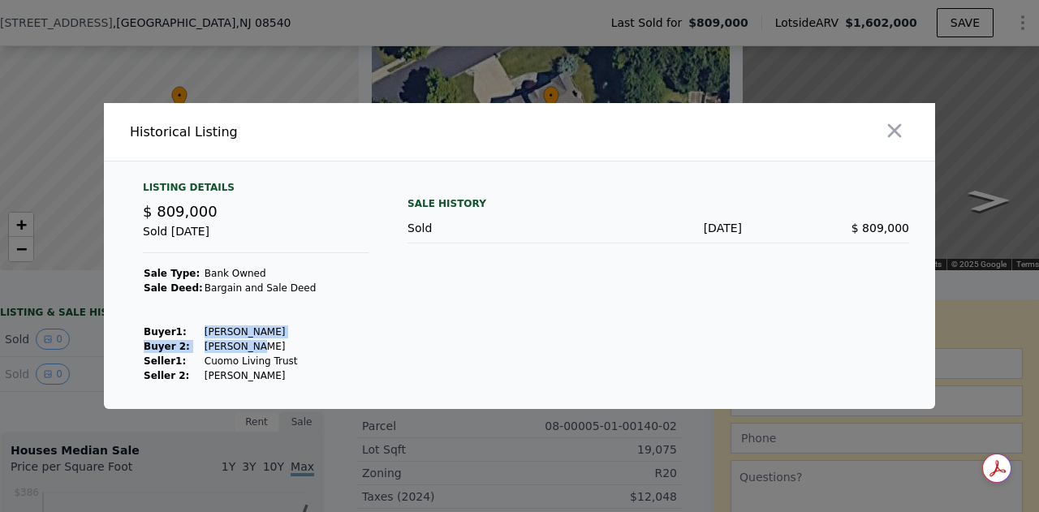
drag, startPoint x: 252, startPoint y: 341, endPoint x: 193, endPoint y: 331, distance: 59.3
click at [193, 331] on tbody "Sale Type: Bank Owned Sale Deed: Bargain and Sale Deed Buyer 1 : [PERSON_NAME] …" at bounding box center [230, 324] width 174 height 117
click at [226, 350] on td "[PERSON_NAME]" at bounding box center [261, 346] width 114 height 15
drag, startPoint x: 252, startPoint y: 350, endPoint x: 145, endPoint y: 335, distance: 108.3
click at [145, 335] on tbody "Sale Type: Bank Owned Sale Deed: Bargain and Sale Deed Buyer 1 : [PERSON_NAME] …" at bounding box center [230, 324] width 174 height 117
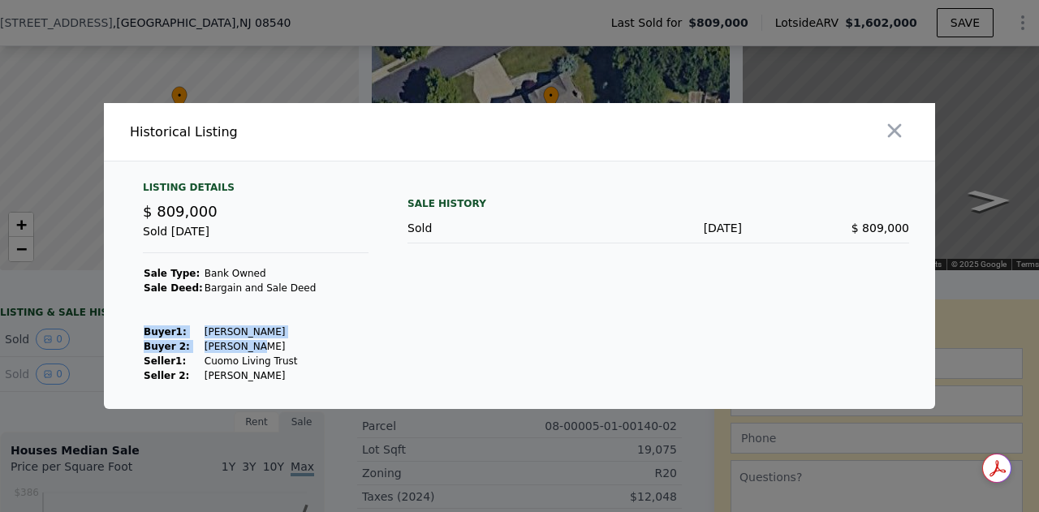
copy tbody "Buyer 1 : [PERSON_NAME] 2: [PERSON_NAME]"
click at [903, 144] on button "button" at bounding box center [894, 130] width 29 height 29
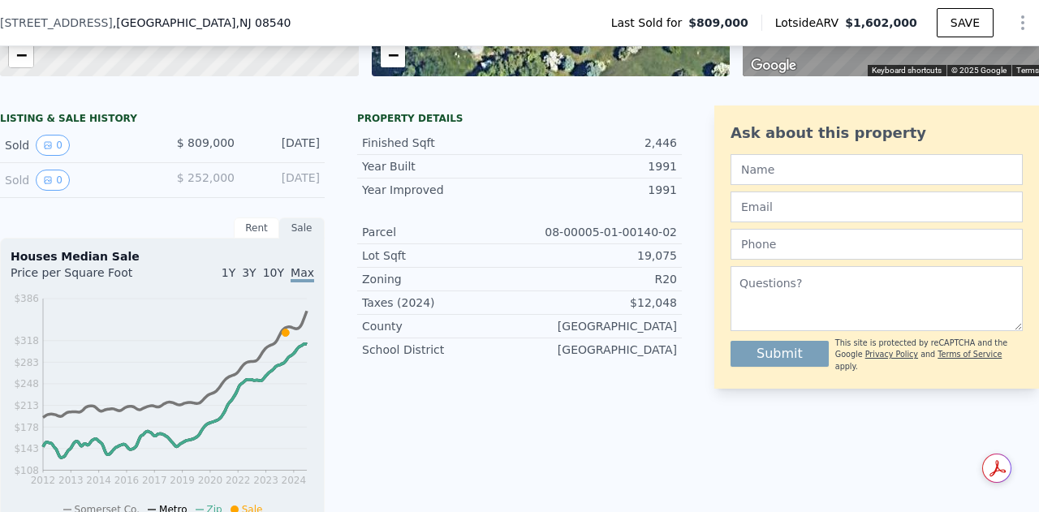
scroll to position [128, 0]
